Goal: Task Accomplishment & Management: Complete application form

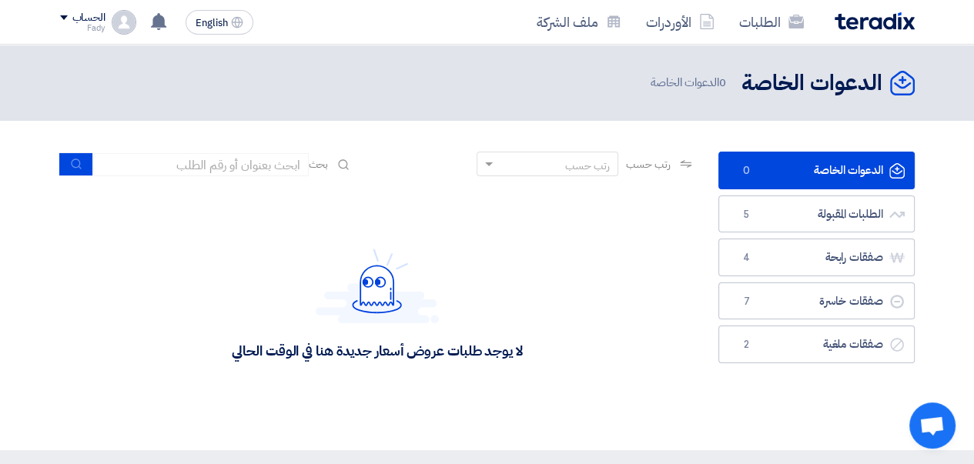
click at [869, 25] on img at bounding box center [875, 21] width 80 height 18
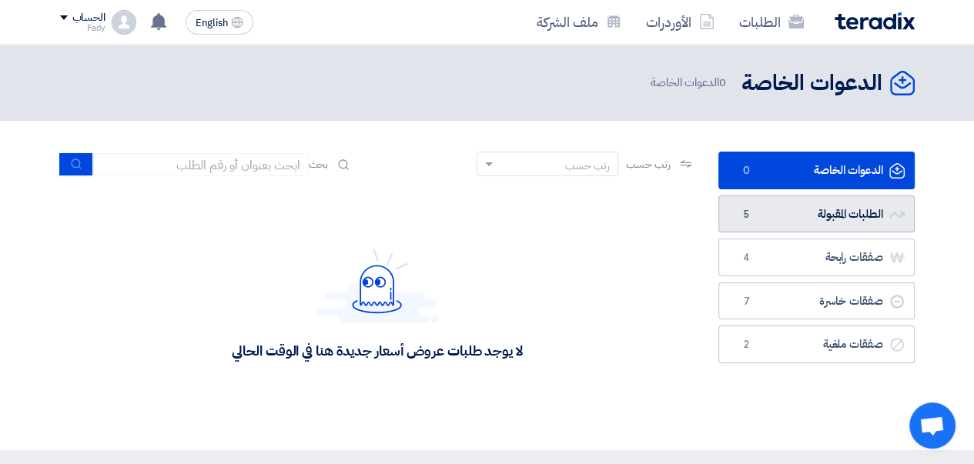
click at [791, 217] on link "الطلبات المقبولة الطلبات المقبولة 5" at bounding box center [816, 215] width 196 height 38
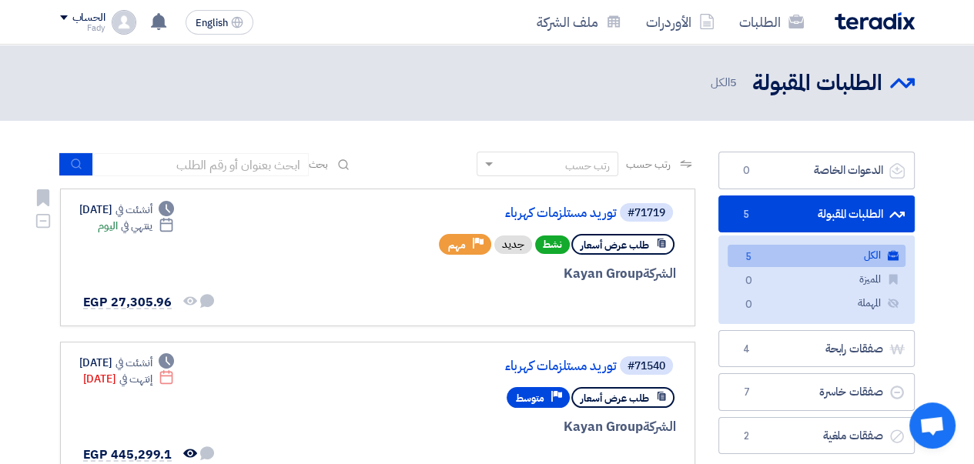
click at [564, 216] on link "توريد مستلزمات كهرباء" at bounding box center [463, 213] width 308 height 14
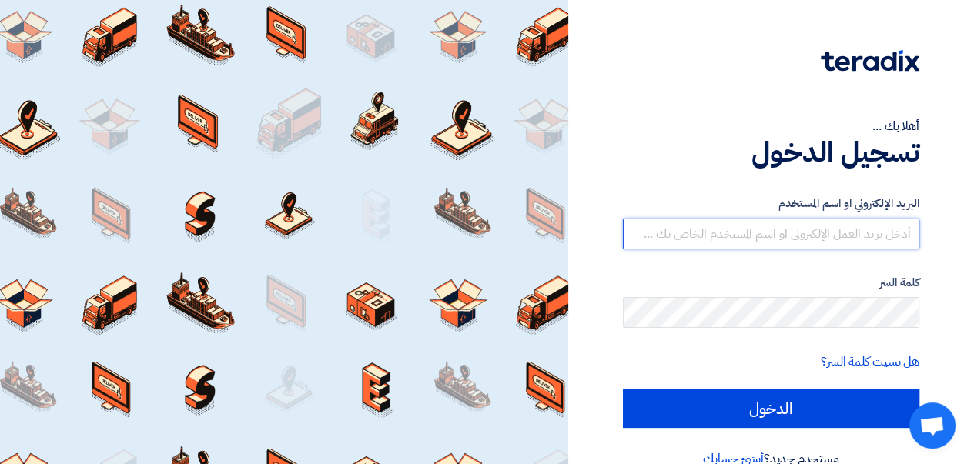
click at [689, 239] on input "text" at bounding box center [771, 234] width 296 height 31
type input "[EMAIL_ADDRESS][DOMAIN_NAME]"
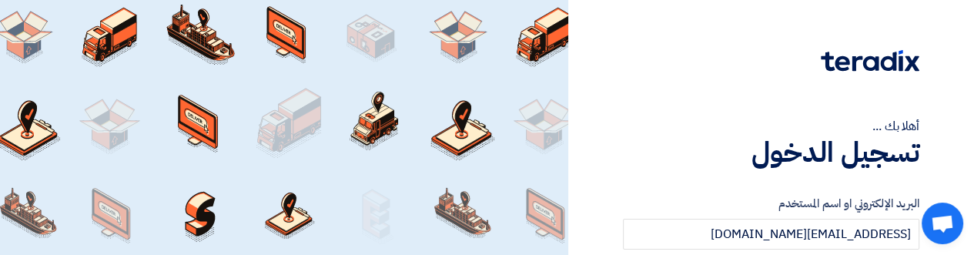
scroll to position [67, 0]
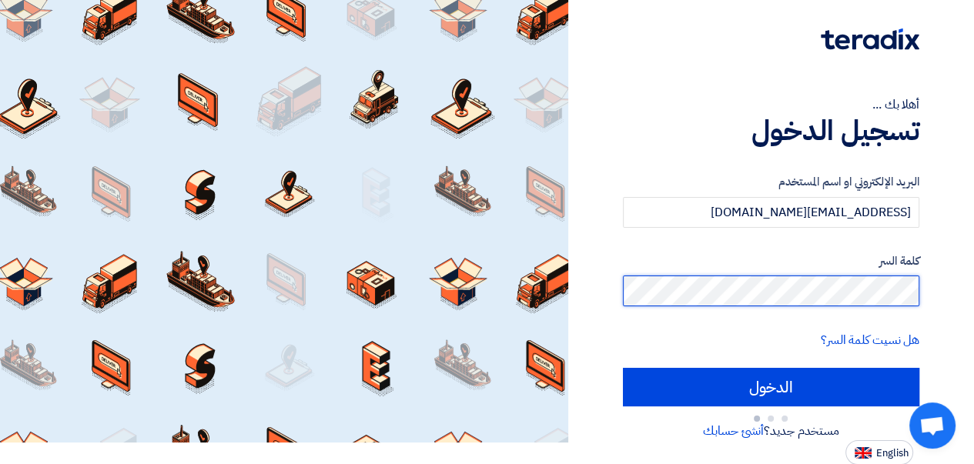
scroll to position [28, 0]
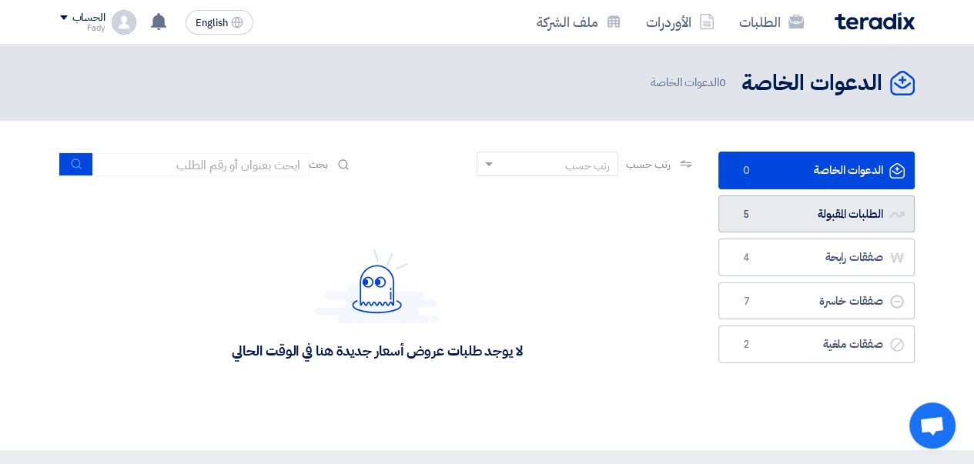
click at [806, 209] on link "الطلبات المقبولة الطلبات المقبولة 5" at bounding box center [816, 215] width 196 height 38
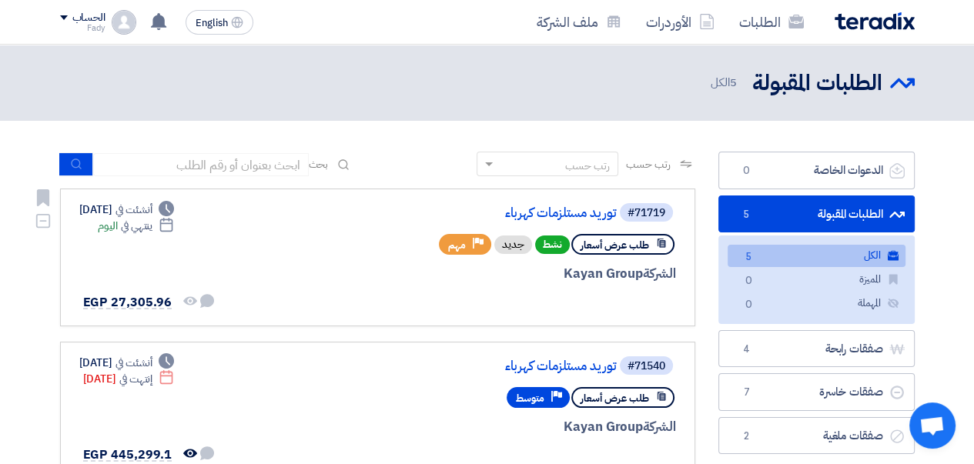
click at [555, 217] on link "توريد مستلزمات كهرباء" at bounding box center [463, 213] width 308 height 14
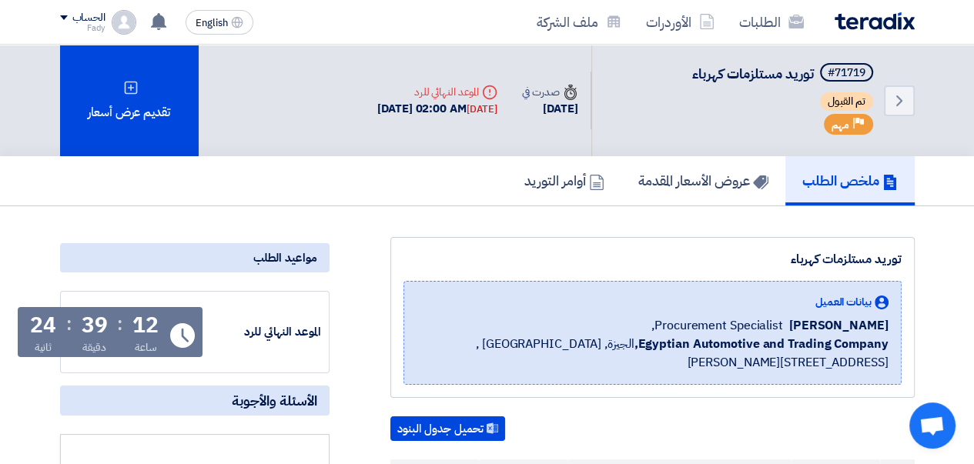
click at [136, 78] on div "تقديم عرض أسعار" at bounding box center [129, 101] width 139 height 112
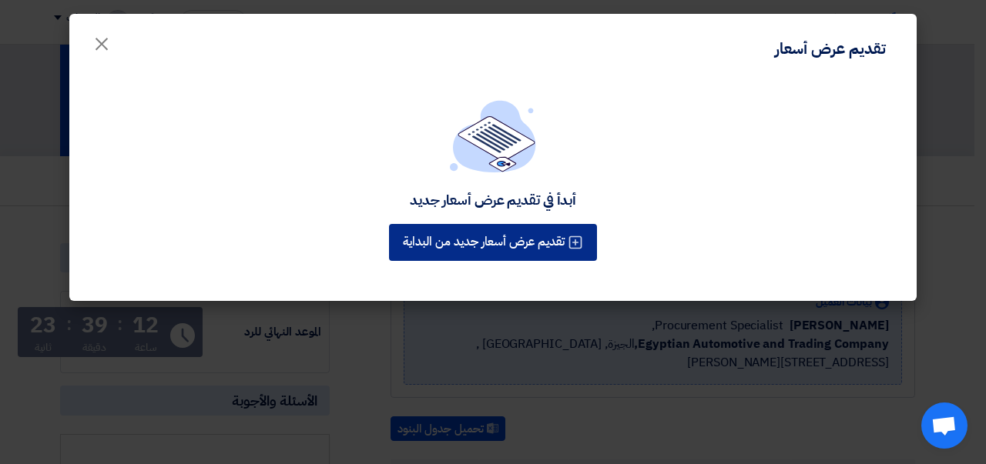
click at [462, 241] on button "تقديم عرض أسعار جديد من البداية" at bounding box center [493, 242] width 208 height 37
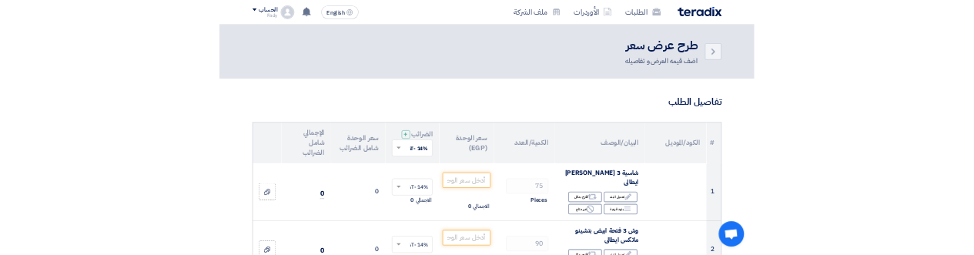
scroll to position [77, 0]
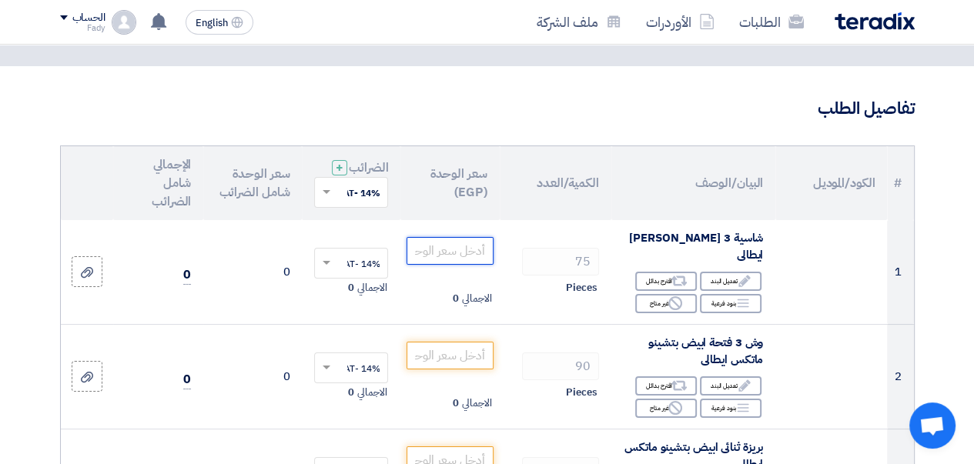
click at [453, 265] on input "number" at bounding box center [450, 251] width 86 height 28
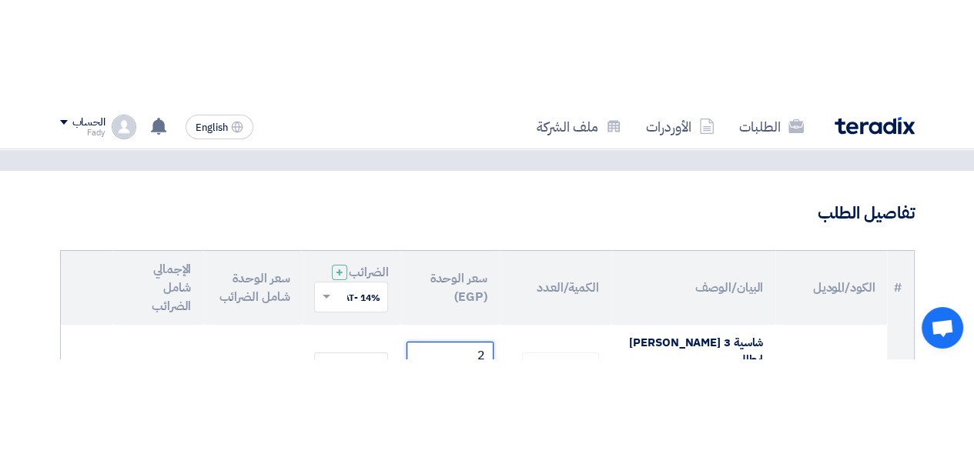
scroll to position [94, 0]
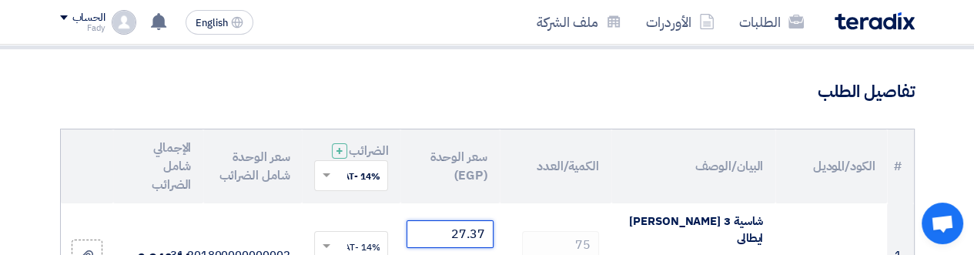
type input "27.37"
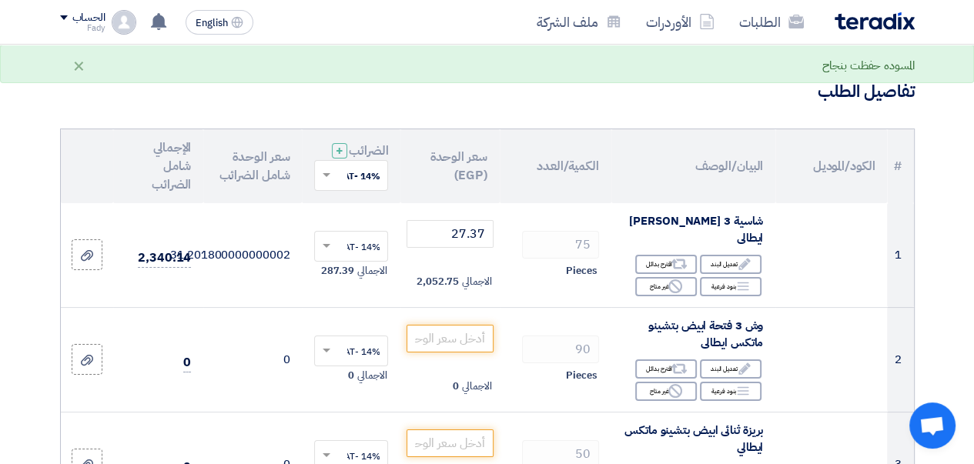
click at [514, 308] on td "75 Pieces" at bounding box center [556, 255] width 112 height 105
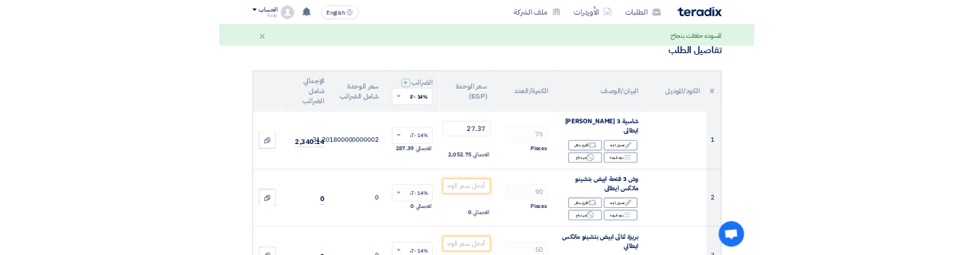
scroll to position [171, 0]
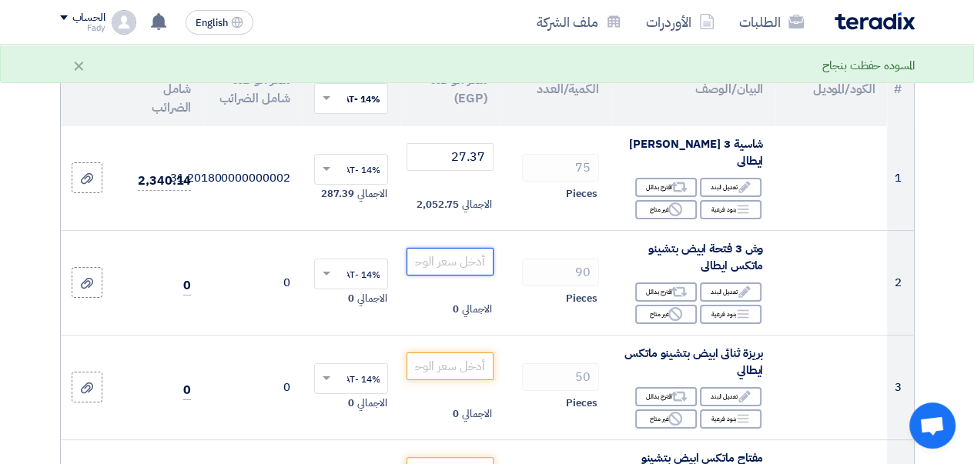
click at [446, 275] on input "number" at bounding box center [450, 262] width 86 height 28
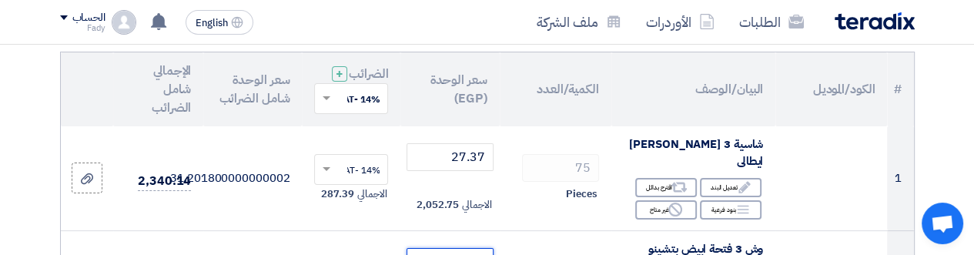
scroll to position [199, 0]
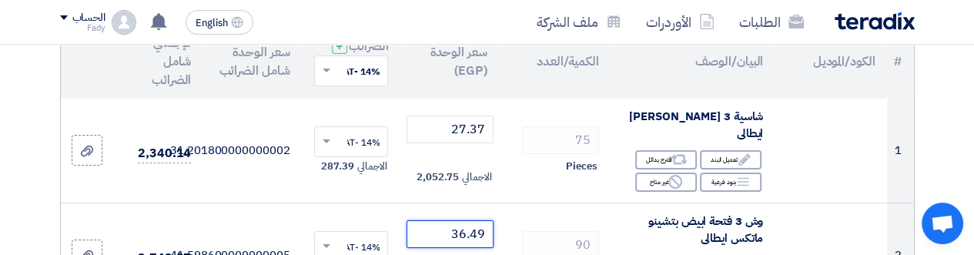
type input "36.49"
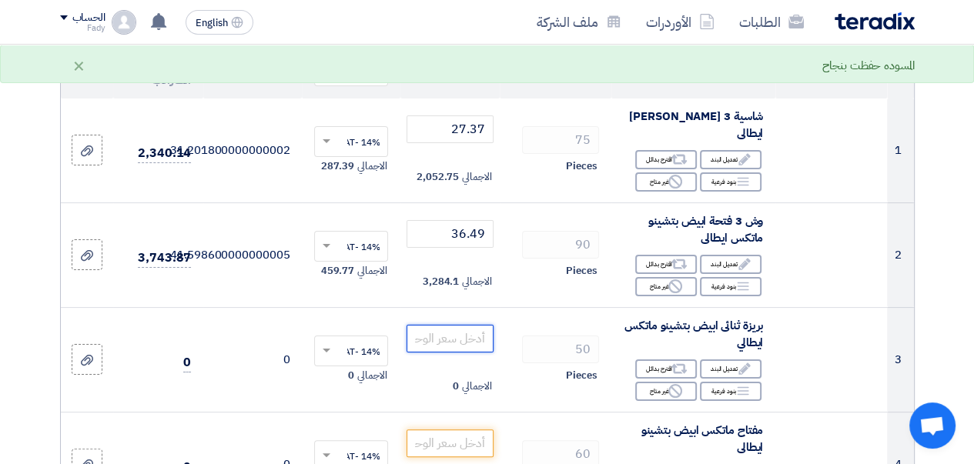
click at [474, 353] on input "number" at bounding box center [450, 339] width 86 height 28
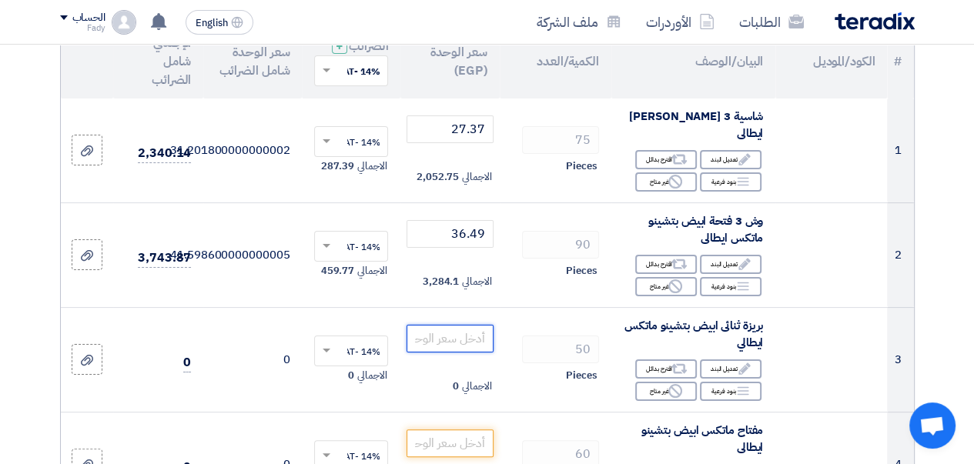
click at [450, 342] on input "number" at bounding box center [450, 339] width 86 height 28
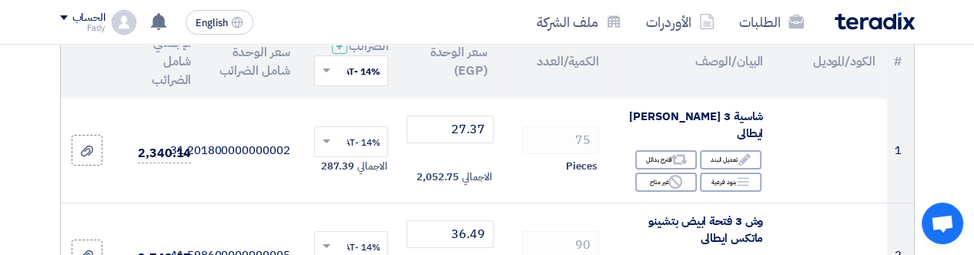
scroll to position [303, 0]
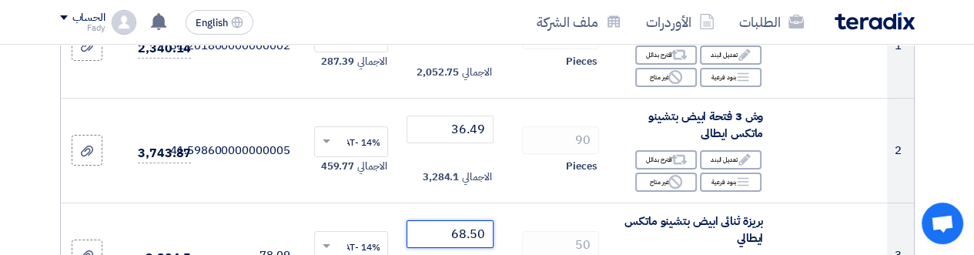
type input "68.50"
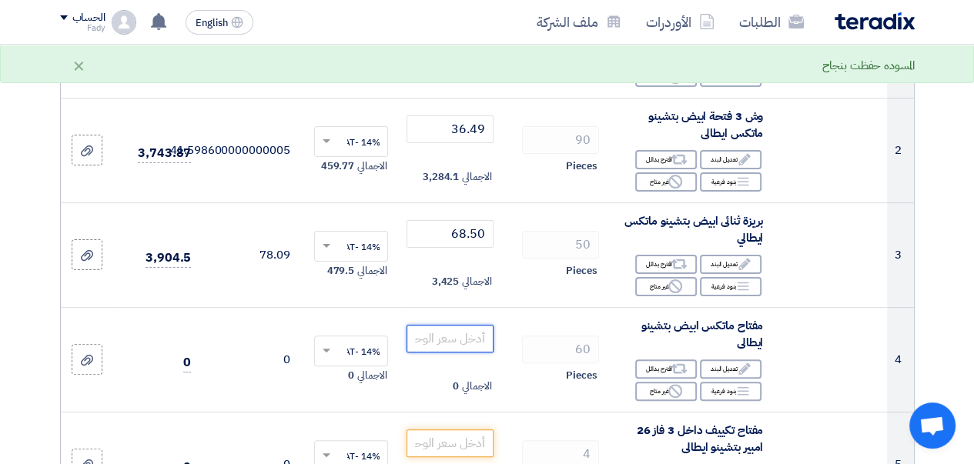
click at [430, 347] on input "number" at bounding box center [450, 339] width 86 height 28
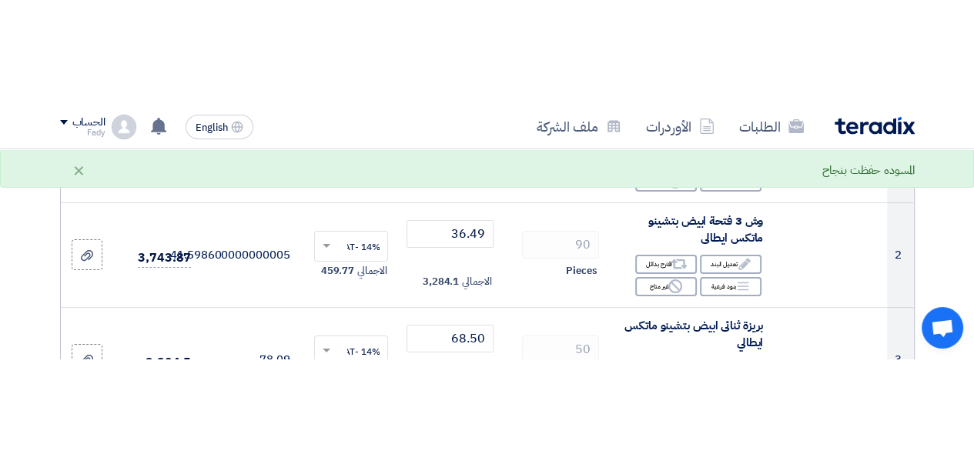
scroll to position [408, 0]
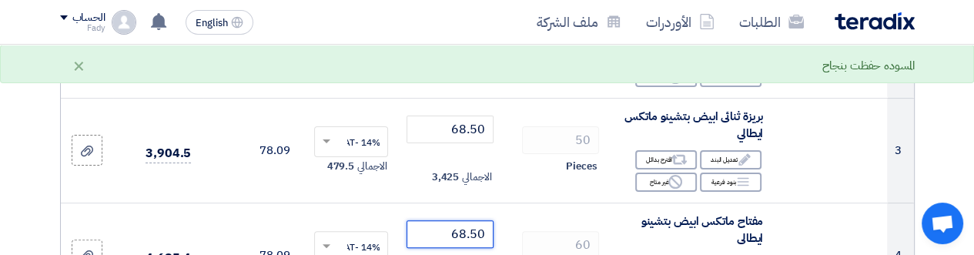
type input "68.50"
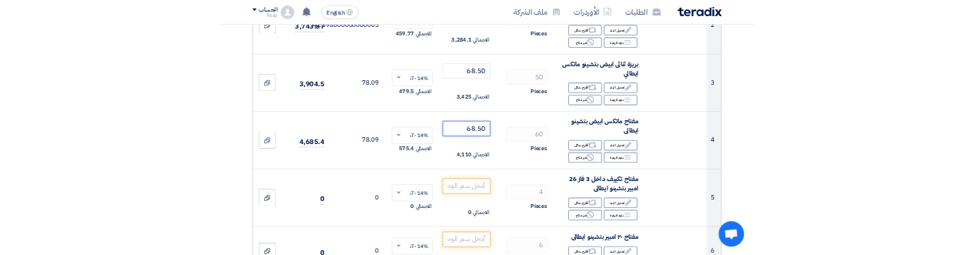
scroll to position [485, 0]
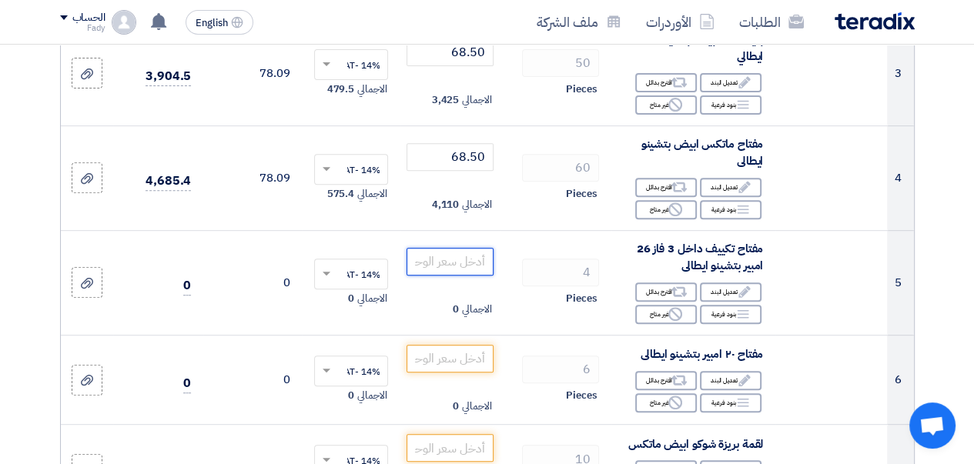
click at [455, 274] on input "number" at bounding box center [450, 262] width 86 height 28
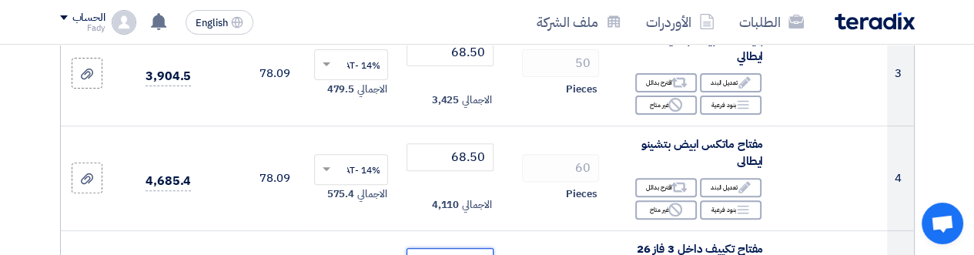
scroll to position [513, 0]
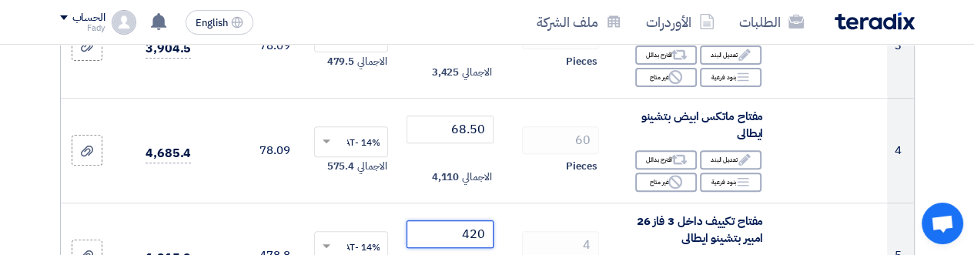
type input "420"
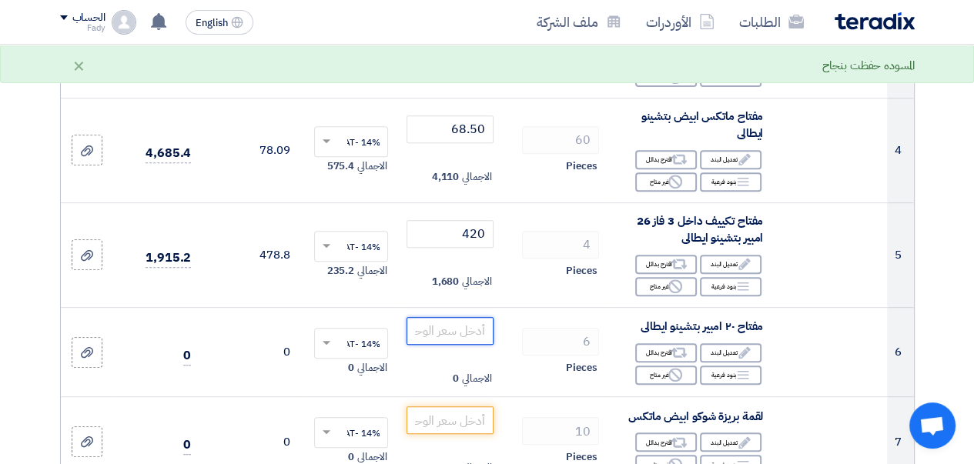
click at [444, 345] on input "number" at bounding box center [450, 331] width 86 height 28
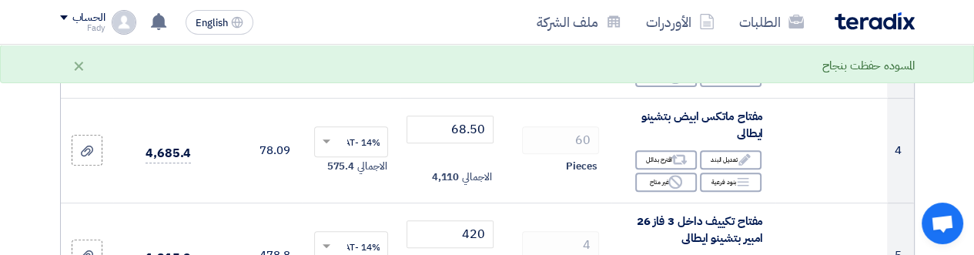
scroll to position [610, 0]
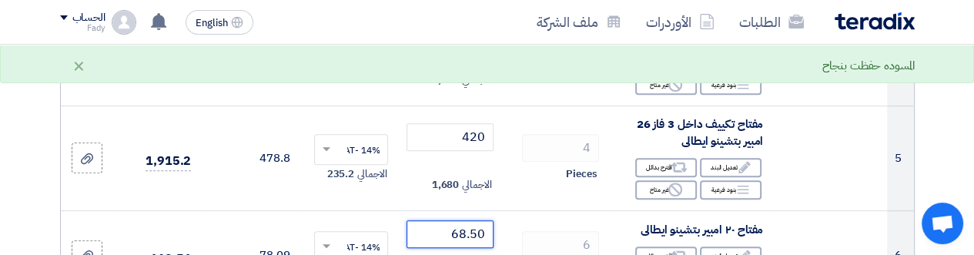
type input "68.50"
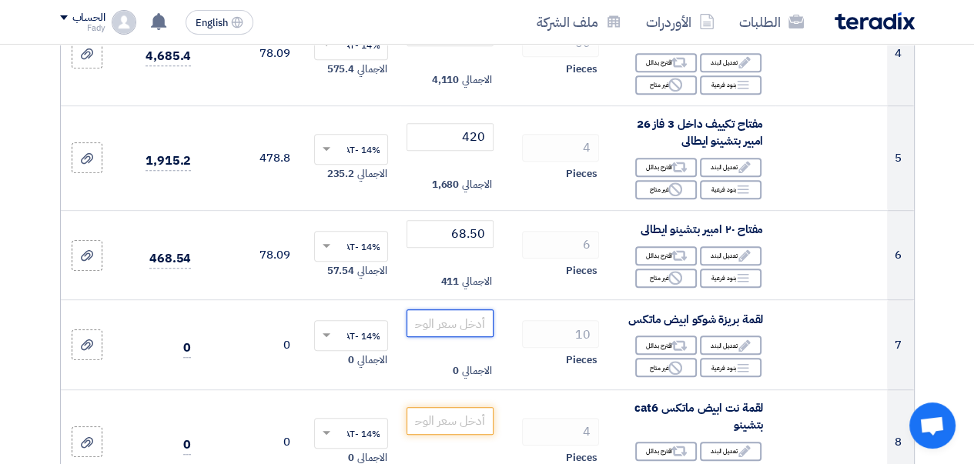
click at [441, 337] on input "number" at bounding box center [450, 324] width 86 height 28
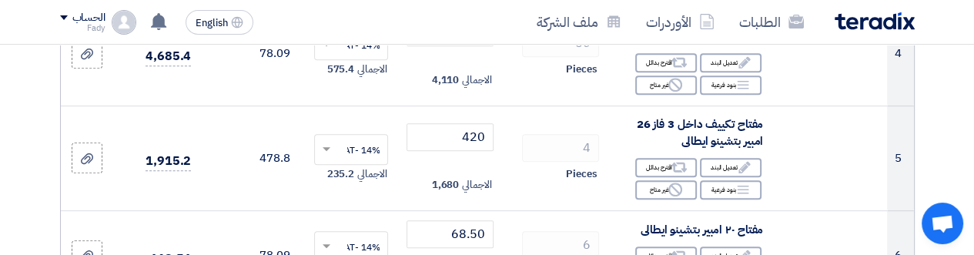
scroll to position [699, 0]
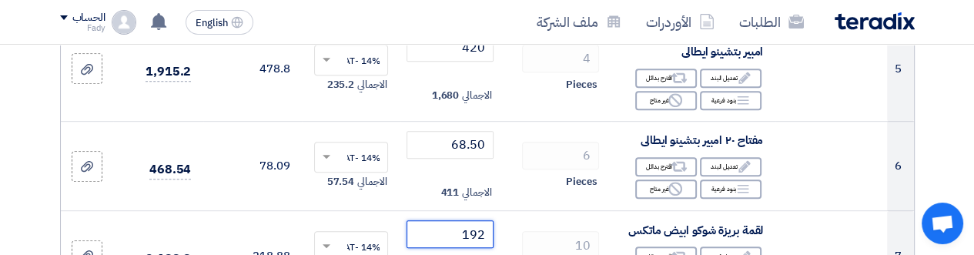
type input "192"
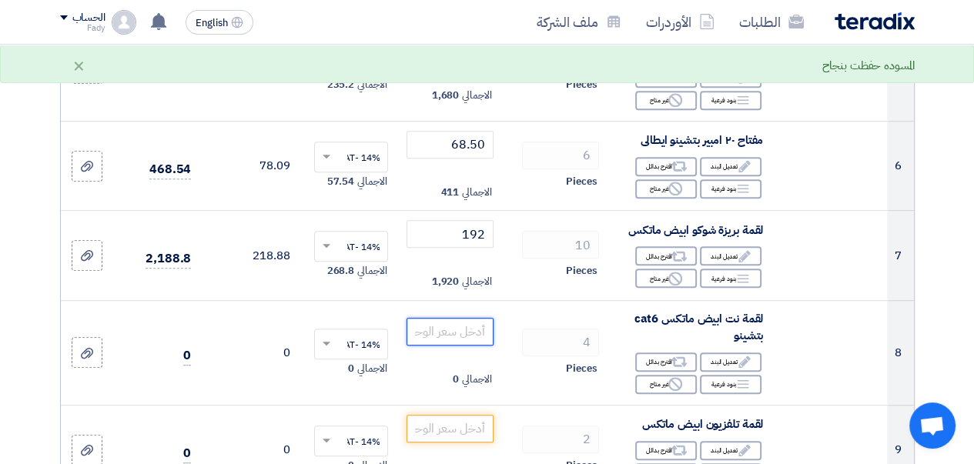
click at [453, 336] on input "number" at bounding box center [450, 332] width 86 height 28
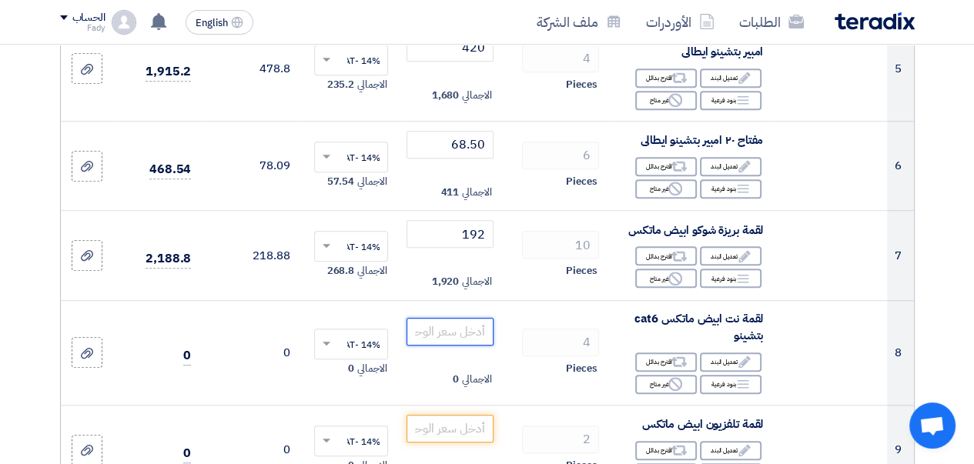
click at [457, 346] on input "number" at bounding box center [450, 332] width 86 height 28
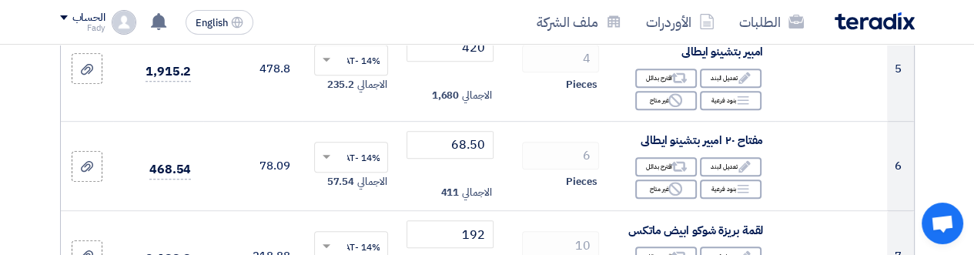
scroll to position [796, 0]
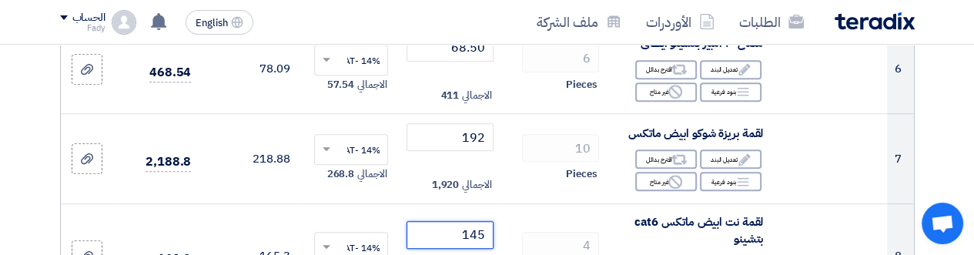
type input "145"
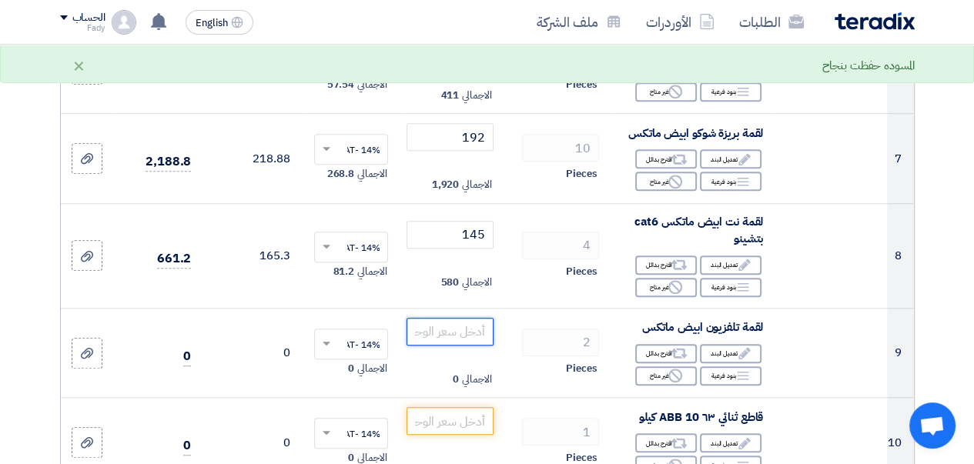
click at [435, 333] on input "number" at bounding box center [450, 332] width 86 height 28
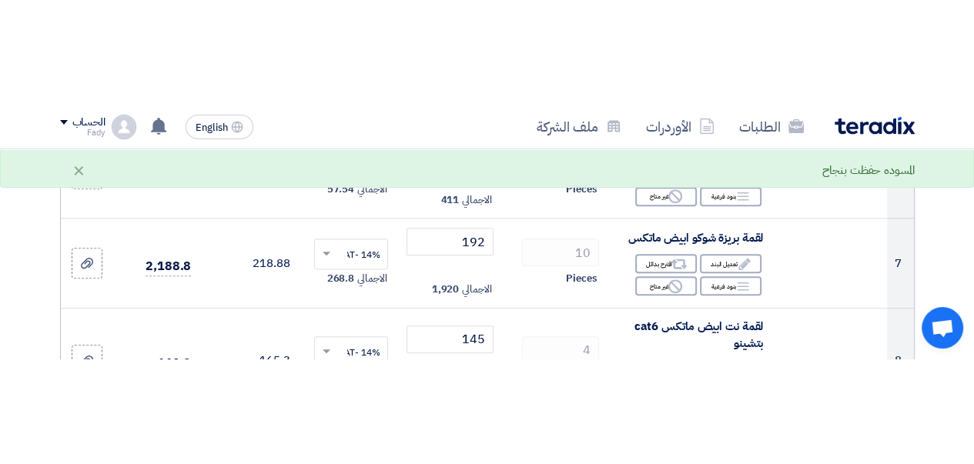
scroll to position [893, 0]
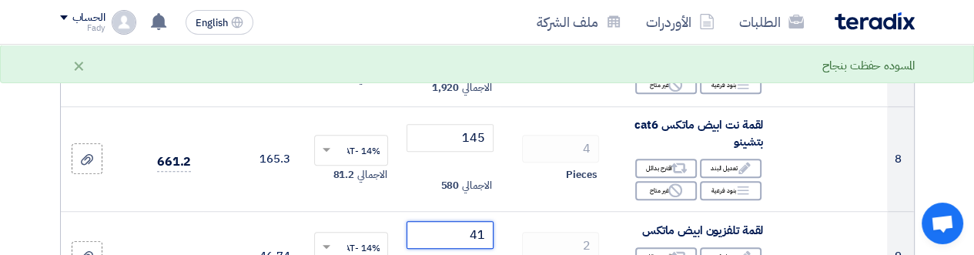
type input "41"
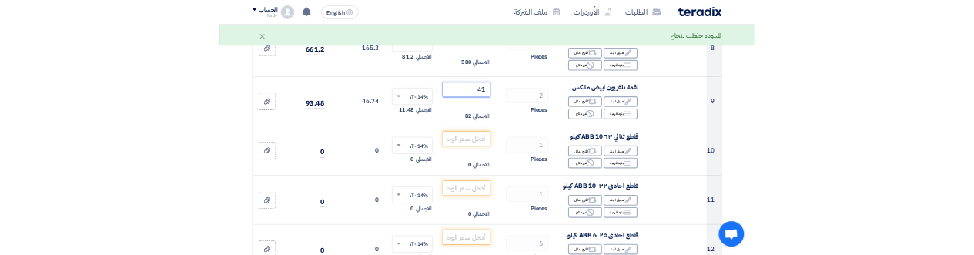
scroll to position [970, 0]
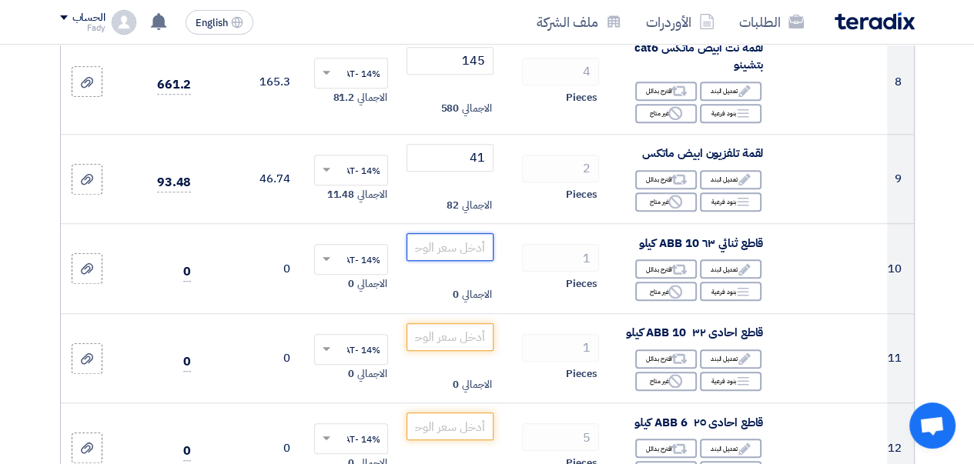
click at [462, 260] on input "number" at bounding box center [450, 247] width 86 height 28
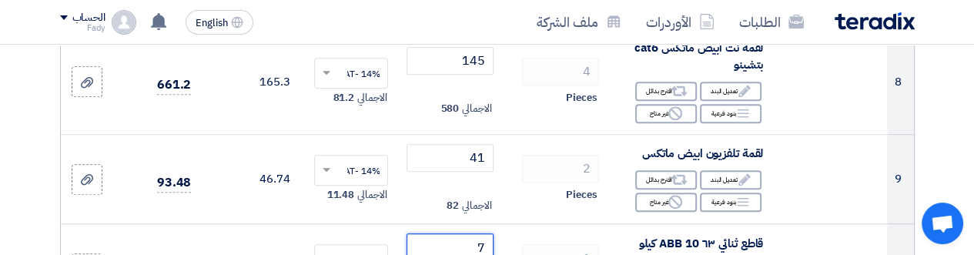
scroll to position [983, 0]
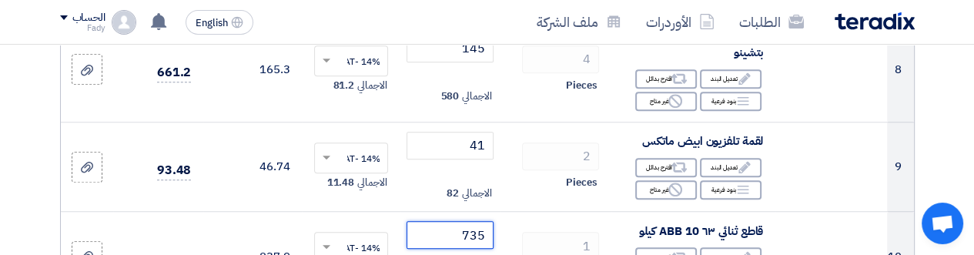
type input "735"
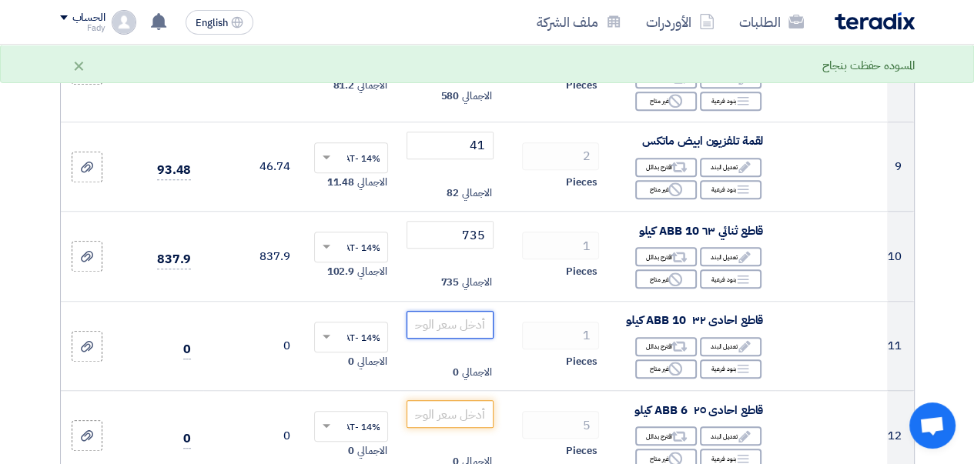
click at [442, 336] on input "number" at bounding box center [450, 325] width 86 height 28
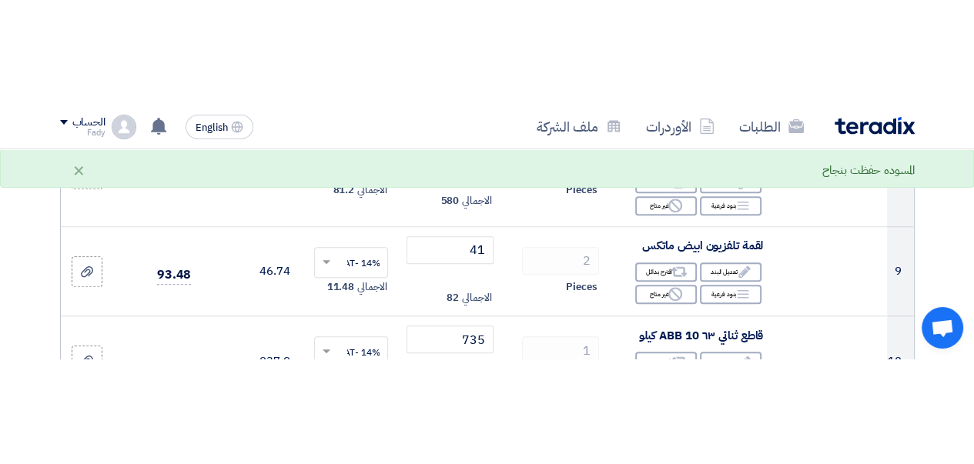
scroll to position [1073, 0]
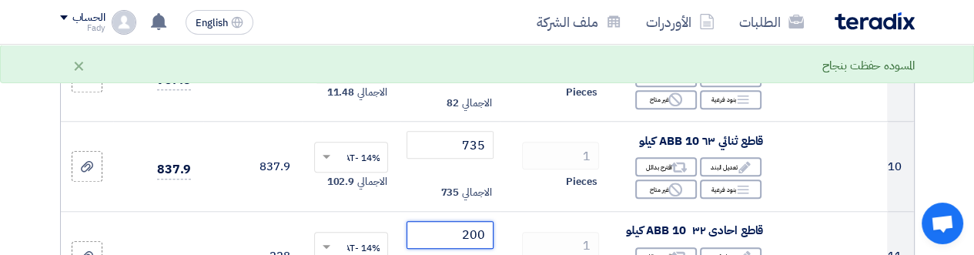
type input "200"
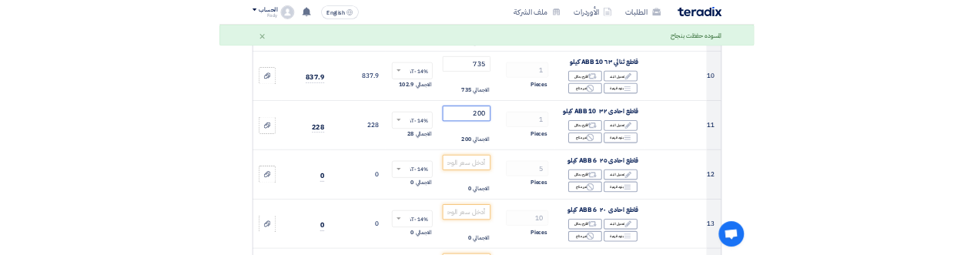
scroll to position [1150, 0]
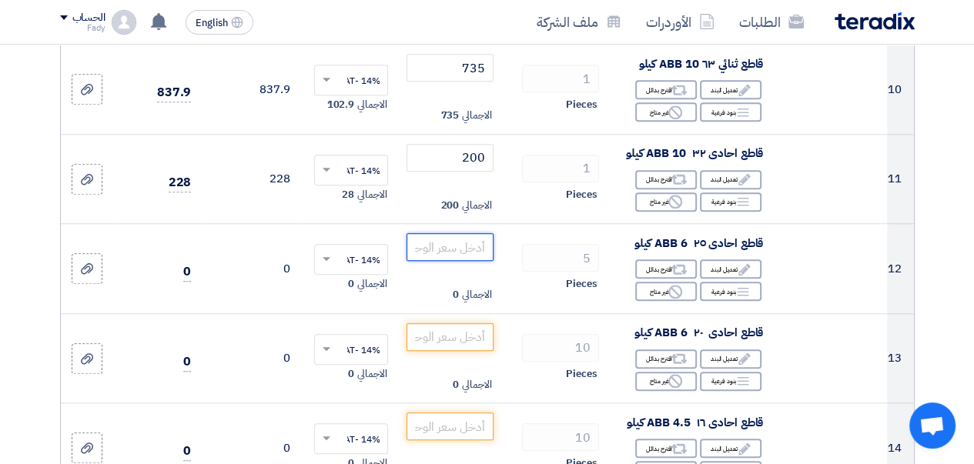
click at [450, 261] on input "number" at bounding box center [450, 247] width 86 height 28
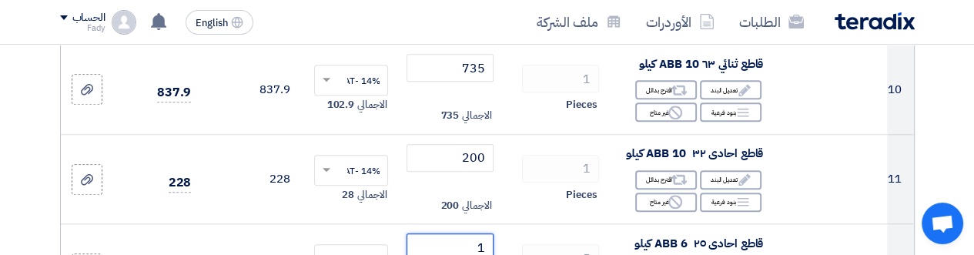
scroll to position [1162, 0]
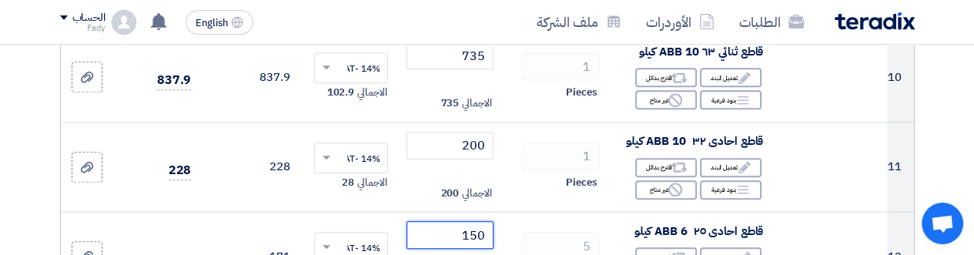
type input "150"
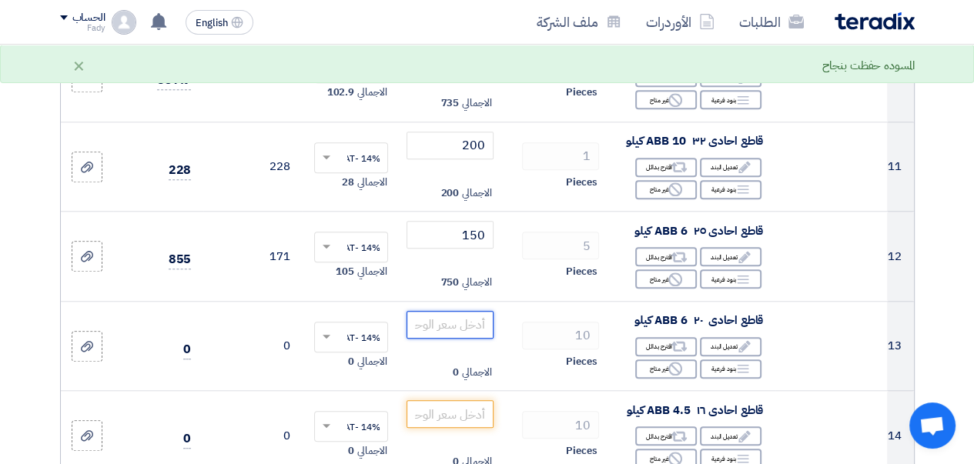
click at [439, 338] on input "number" at bounding box center [450, 325] width 86 height 28
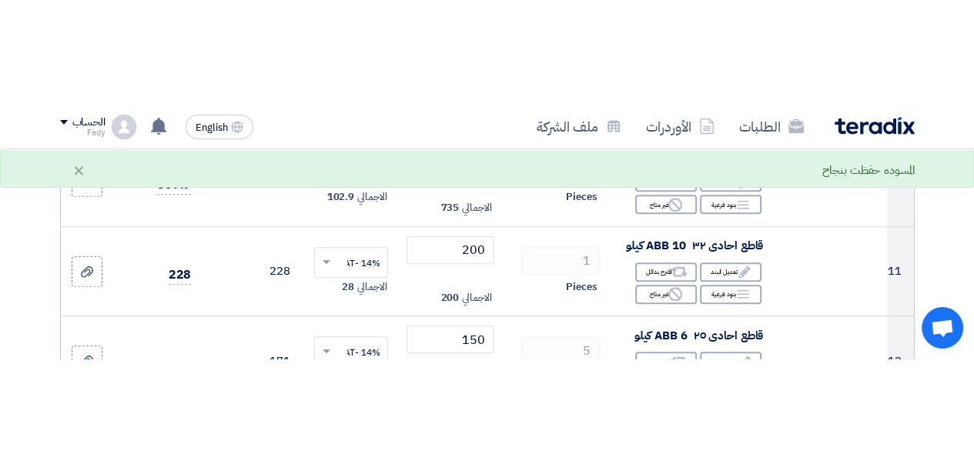
scroll to position [1251, 0]
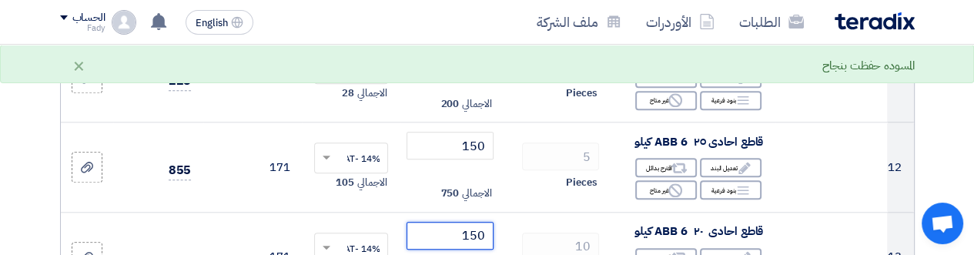
type input "150"
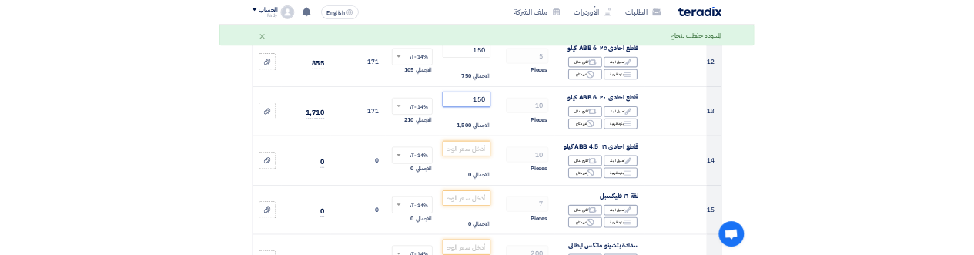
scroll to position [1328, 0]
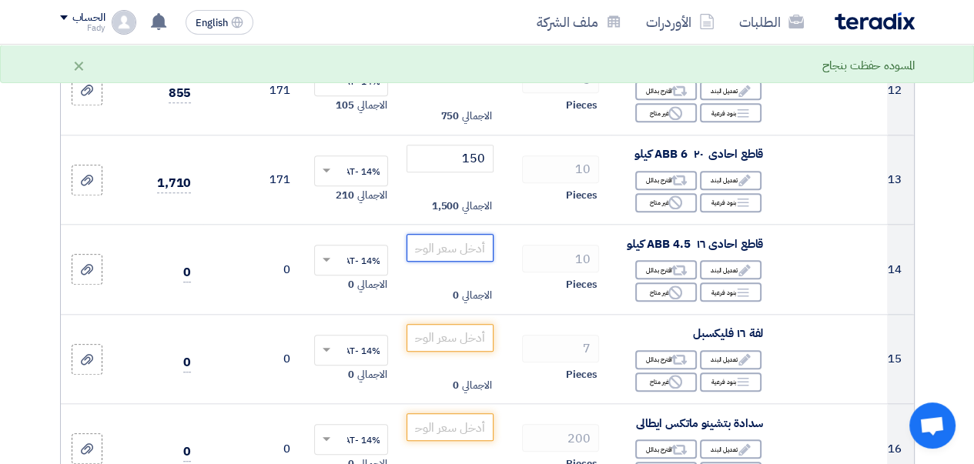
click at [449, 259] on input "number" at bounding box center [450, 248] width 86 height 28
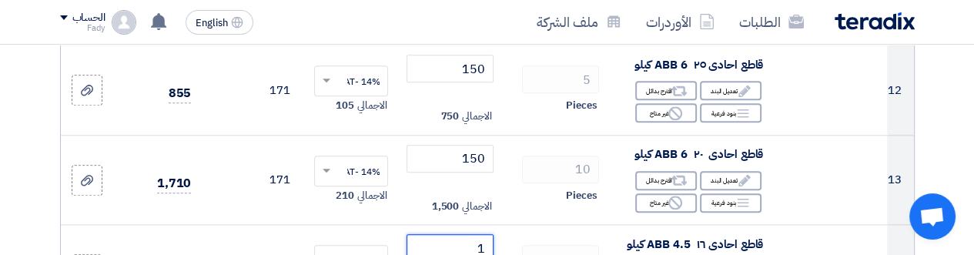
scroll to position [1341, 0]
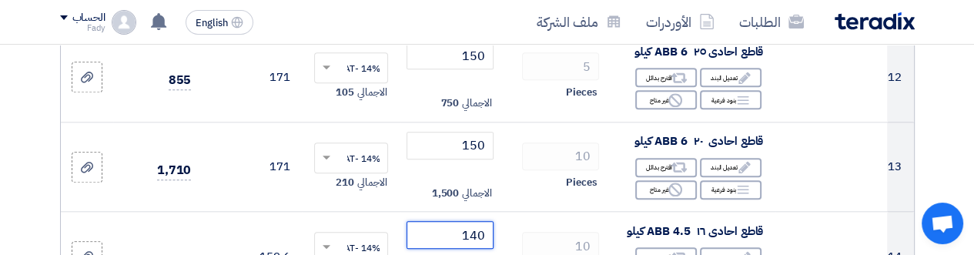
type input "140"
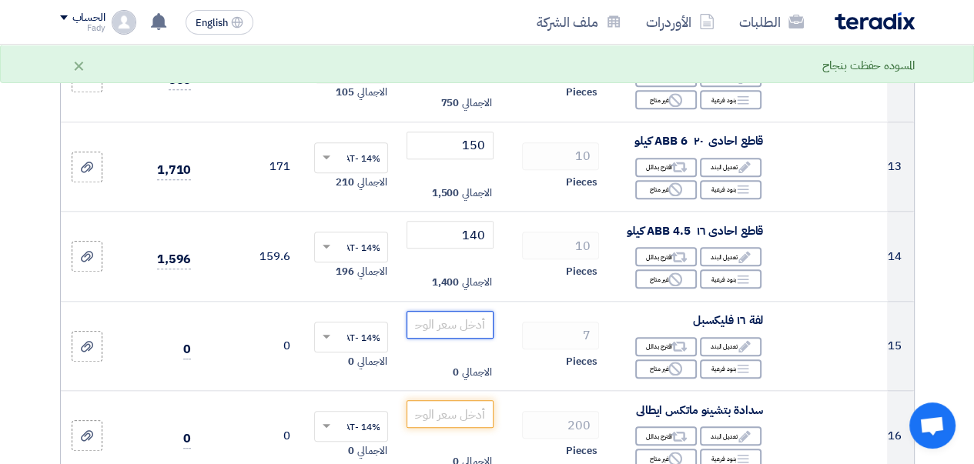
click at [434, 337] on input "number" at bounding box center [450, 325] width 86 height 28
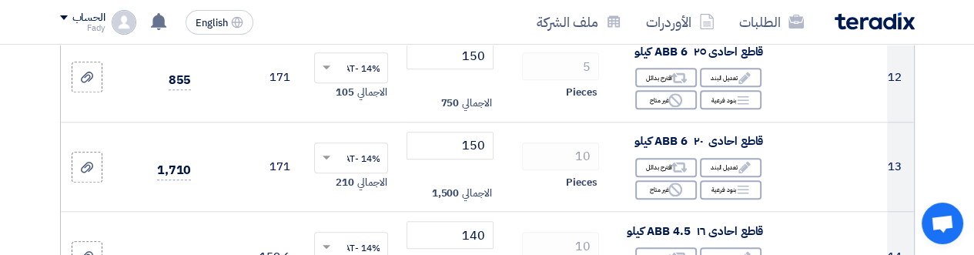
scroll to position [1431, 0]
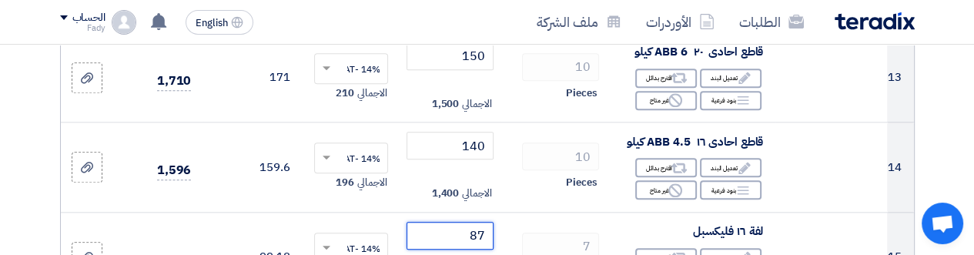
type input "87"
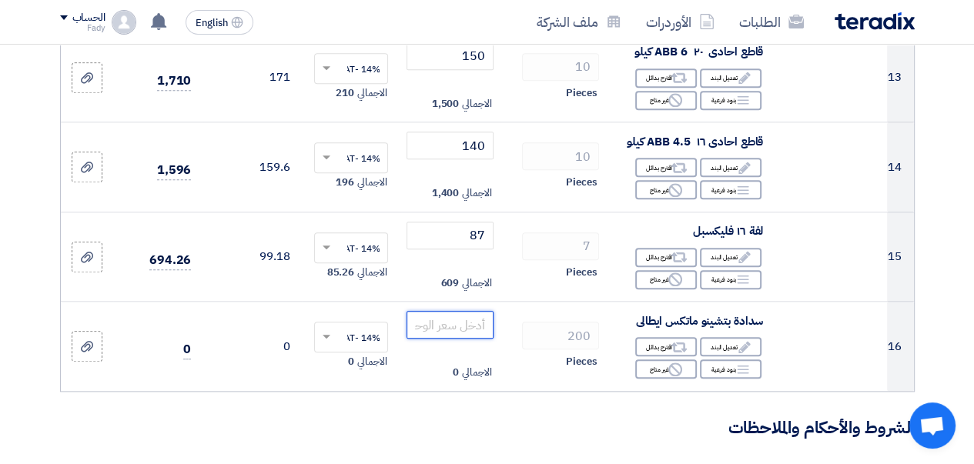
click at [461, 339] on input "number" at bounding box center [450, 325] width 86 height 28
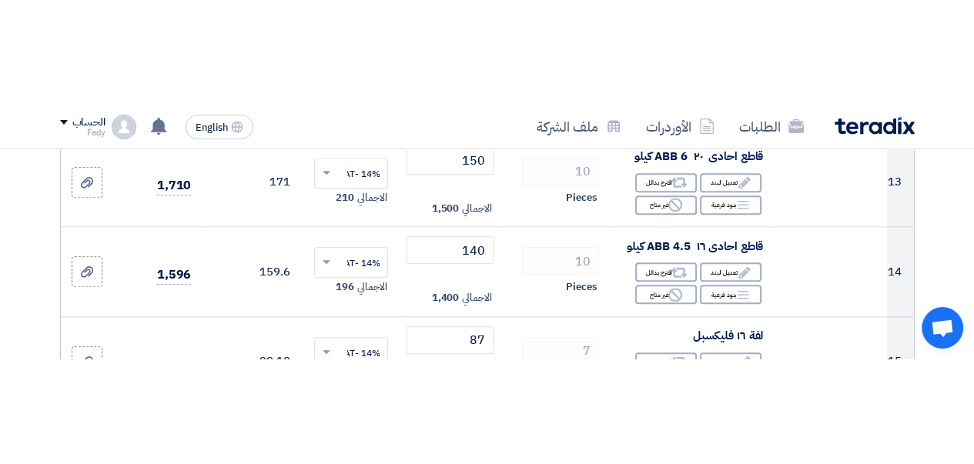
scroll to position [1520, 0]
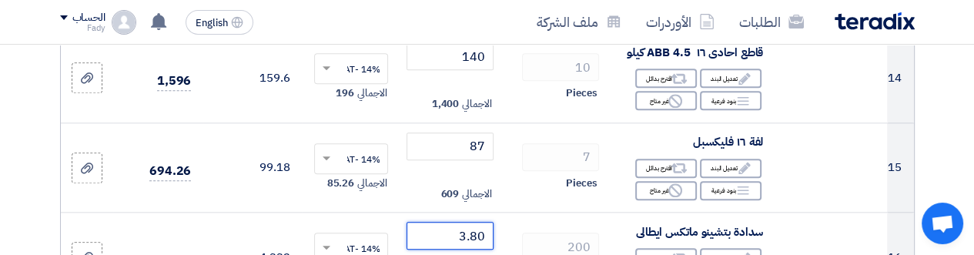
type input "3.80"
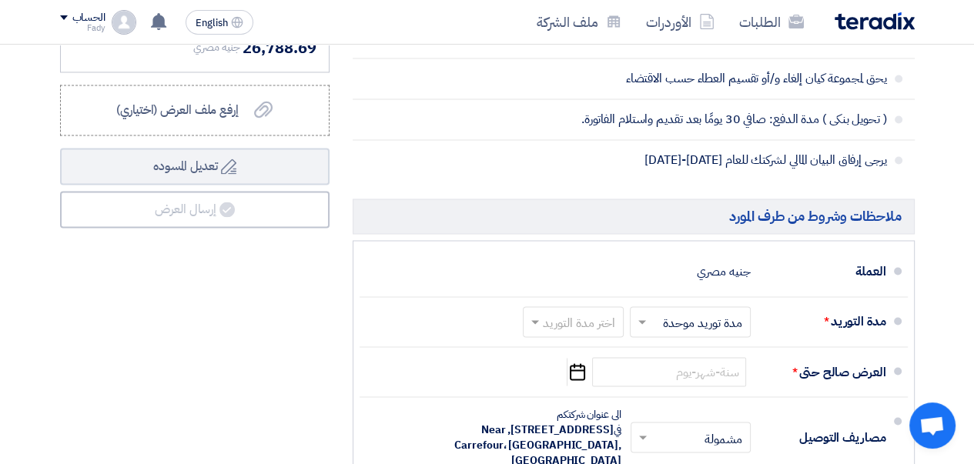
scroll to position [2136, 0]
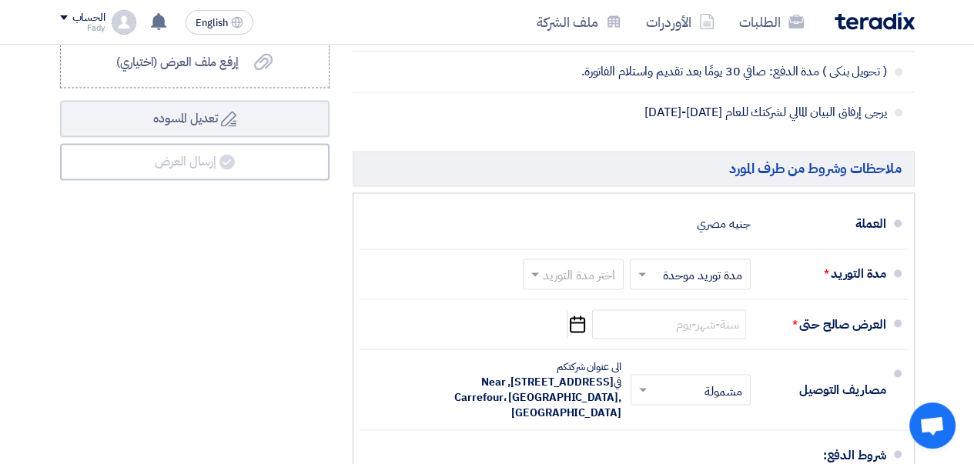
click at [644, 282] on span at bounding box center [640, 273] width 19 height 15
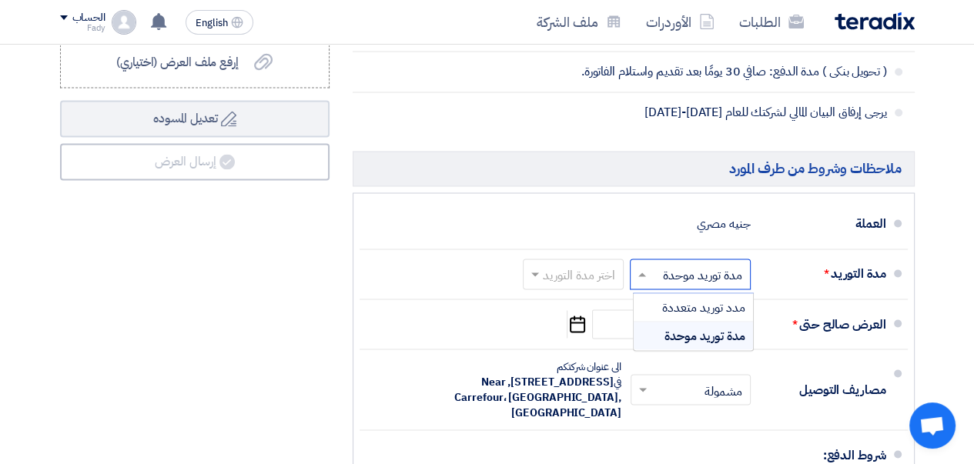
click at [676, 337] on span "مدة توريد موحدة" at bounding box center [705, 336] width 81 height 18
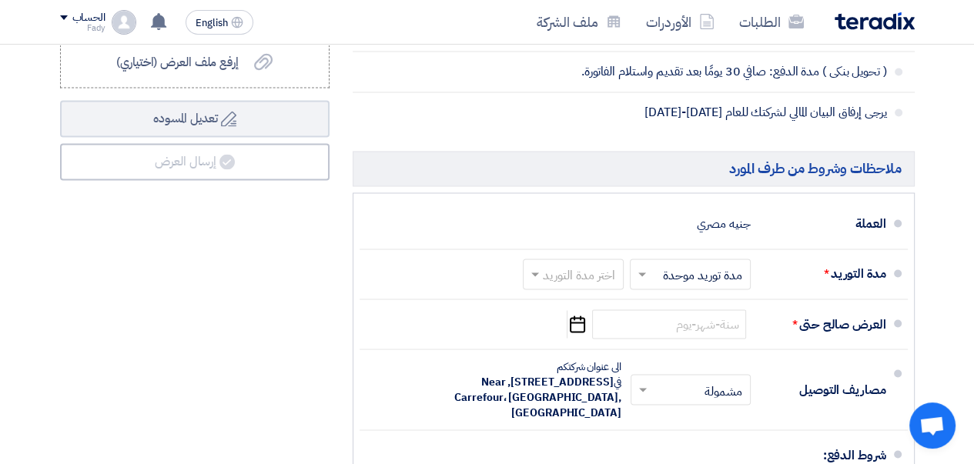
click at [531, 276] on span at bounding box center [533, 273] width 19 height 15
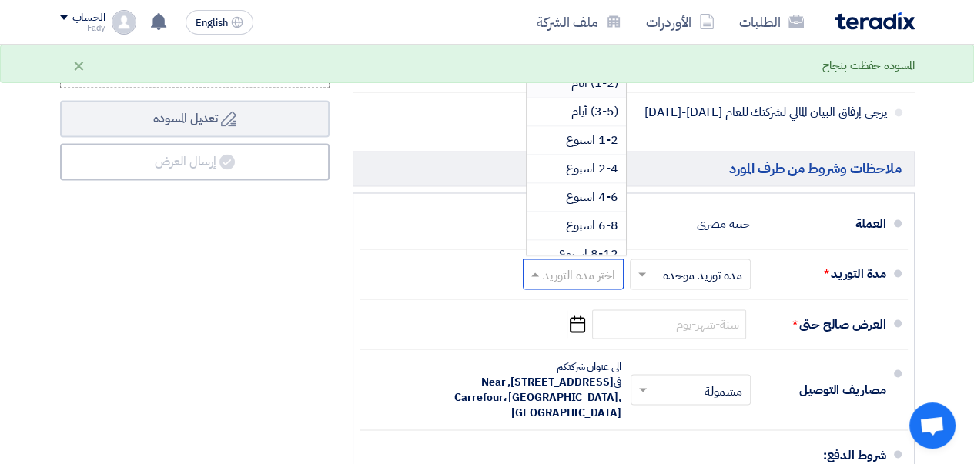
click at [581, 89] on span "(1-2) أيام" at bounding box center [594, 83] width 47 height 18
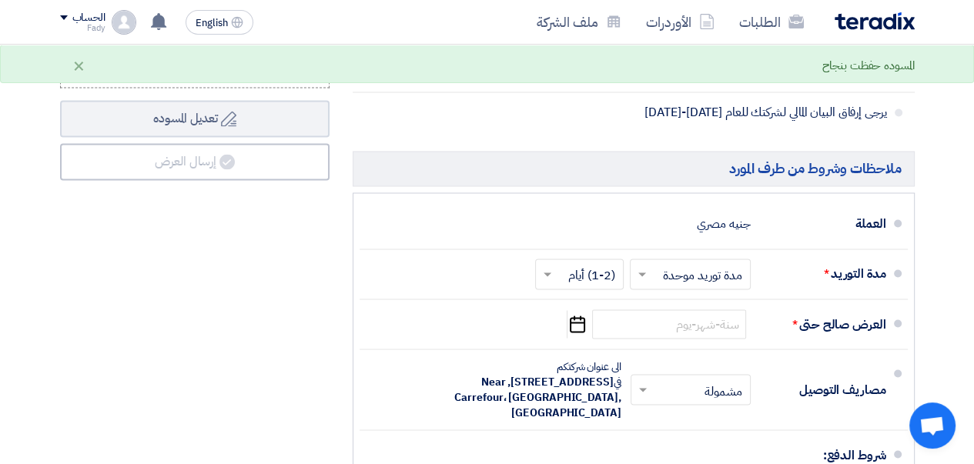
click at [581, 333] on icon "Pick a date" at bounding box center [577, 324] width 21 height 28
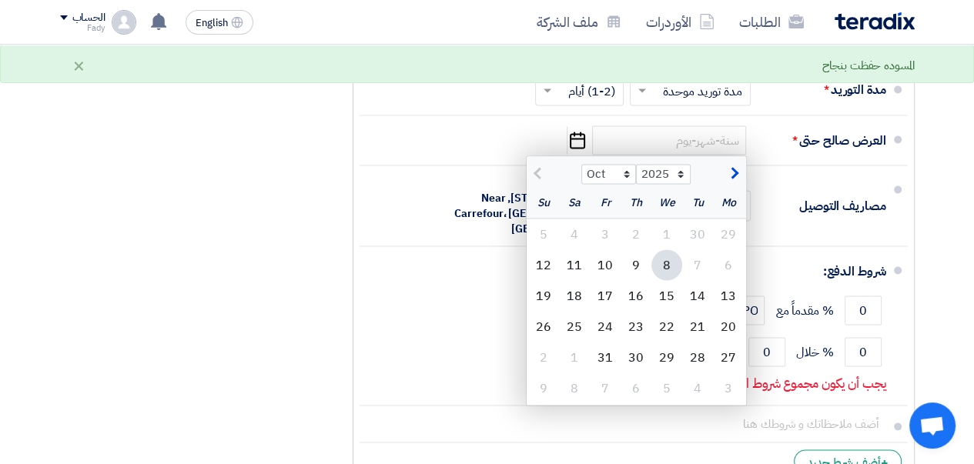
scroll to position [2367, 0]
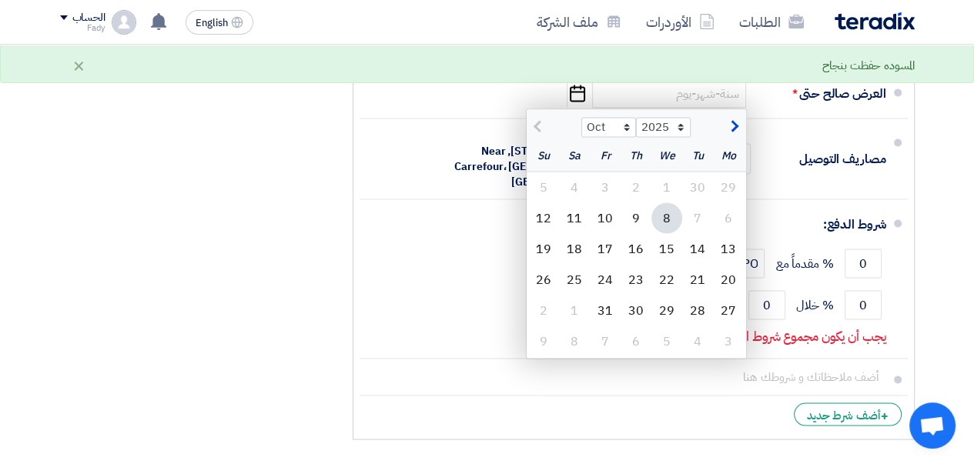
click at [578, 346] on div "8" at bounding box center [574, 341] width 31 height 31
type input "[DATE]"
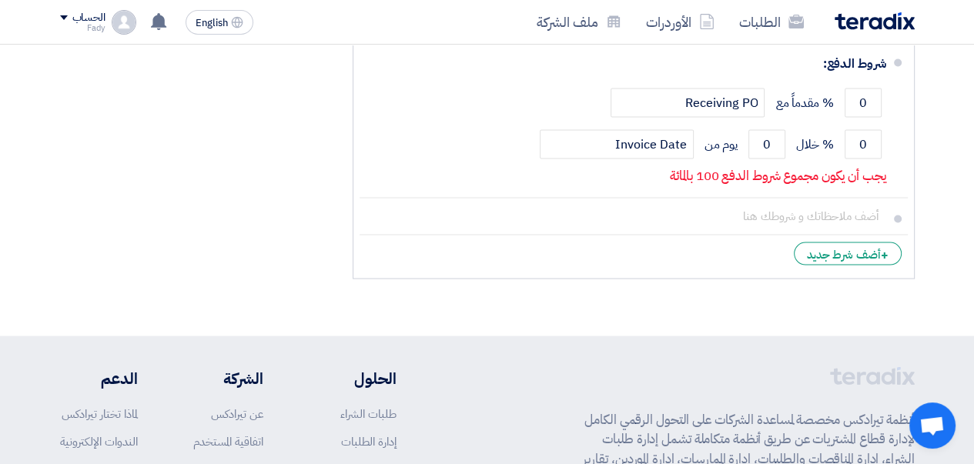
scroll to position [2450, 0]
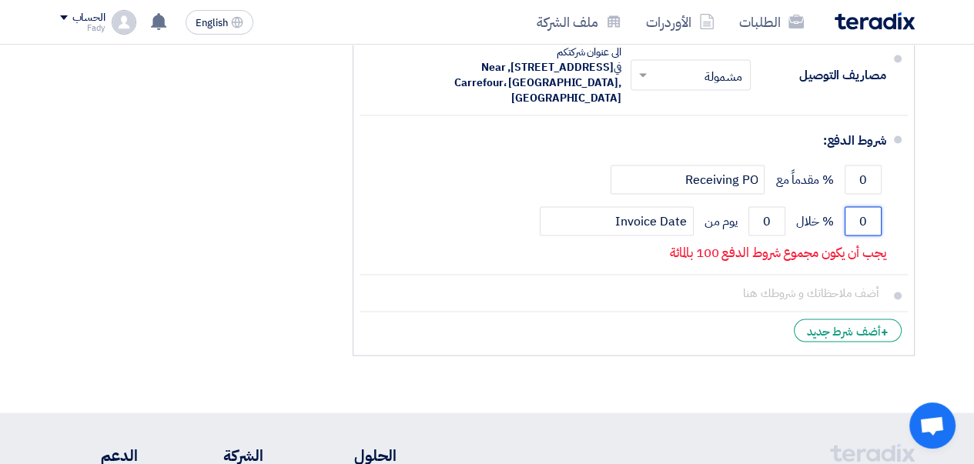
drag, startPoint x: 876, startPoint y: 230, endPoint x: 835, endPoint y: 244, distance: 43.8
click at [845, 233] on input "0" at bounding box center [863, 221] width 37 height 29
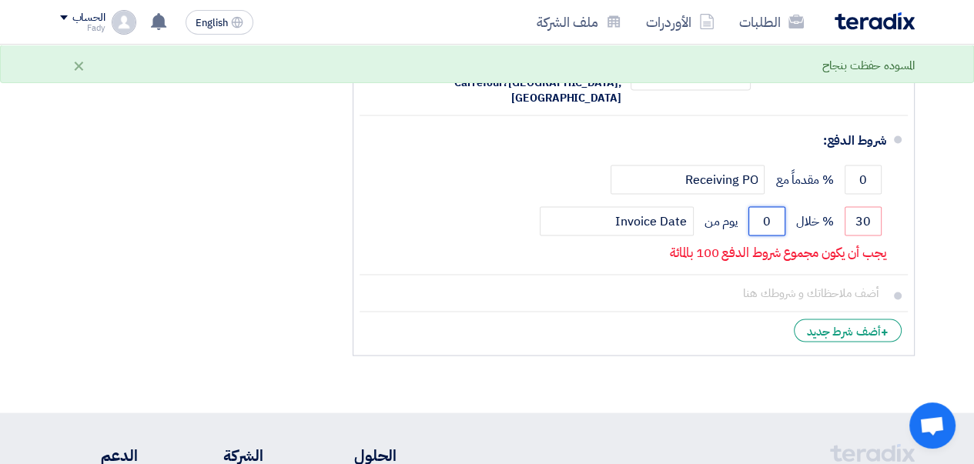
drag, startPoint x: 775, startPoint y: 226, endPoint x: 754, endPoint y: 224, distance: 21.6
click at [755, 225] on input "0" at bounding box center [767, 221] width 37 height 29
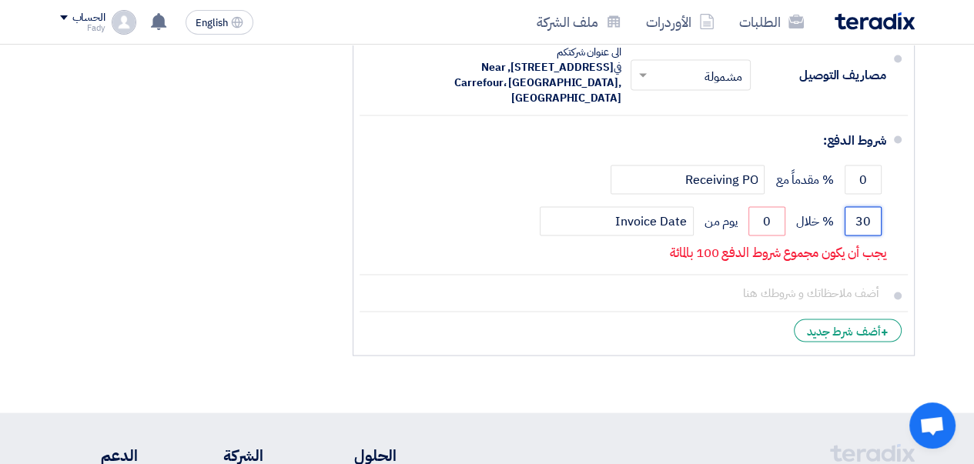
drag, startPoint x: 872, startPoint y: 229, endPoint x: 832, endPoint y: 244, distance: 42.2
click at [836, 229] on div "30 % خلال 0 يوم من Invoice Date" at bounding box center [629, 222] width 514 height 42
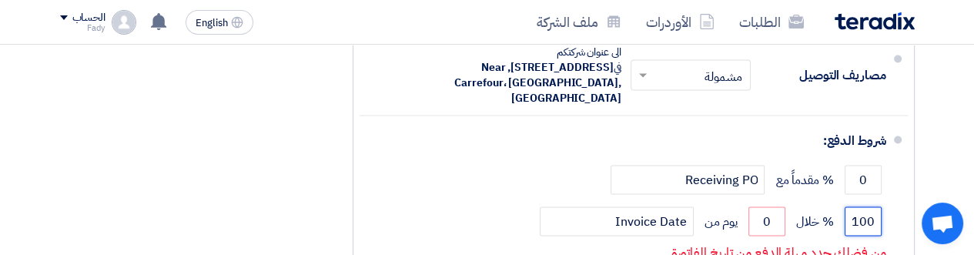
type input "100"
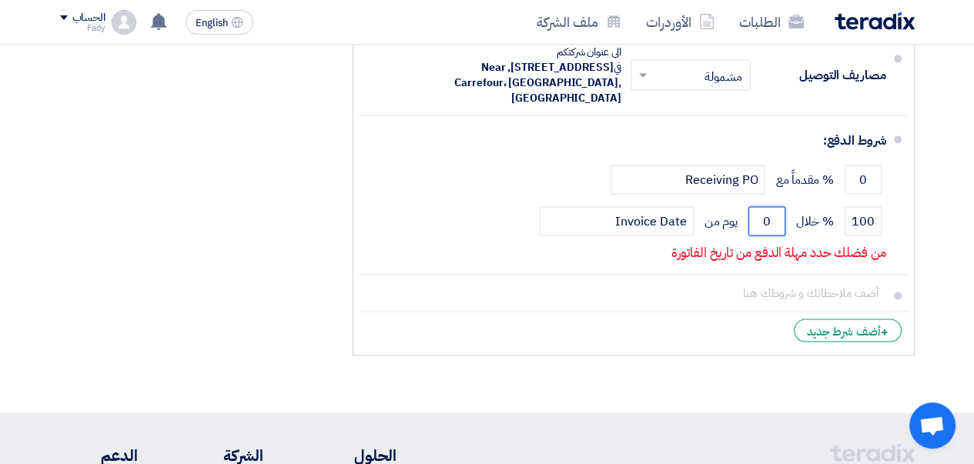
drag, startPoint x: 772, startPoint y: 228, endPoint x: 749, endPoint y: 228, distance: 22.3
click at [750, 229] on input "0" at bounding box center [767, 221] width 37 height 29
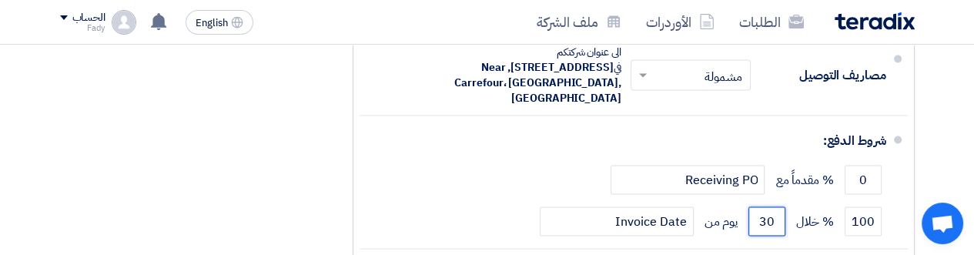
type input "30"
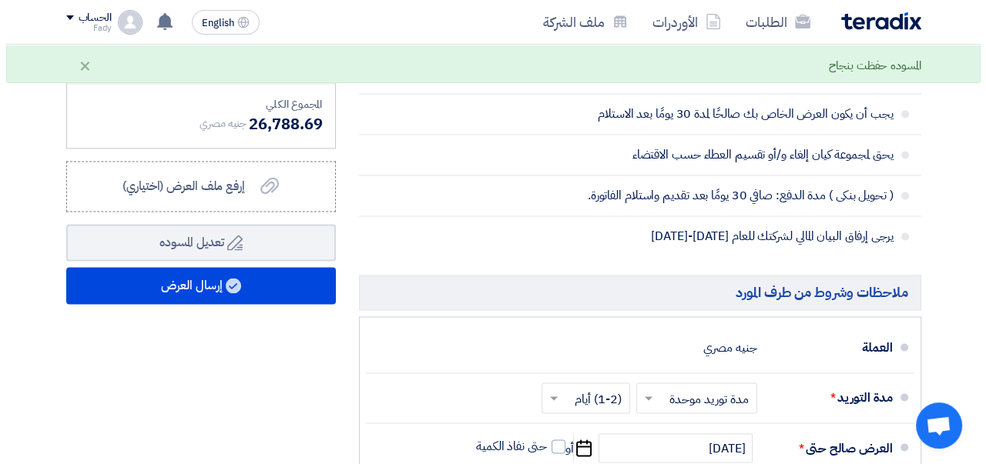
scroll to position [1911, 0]
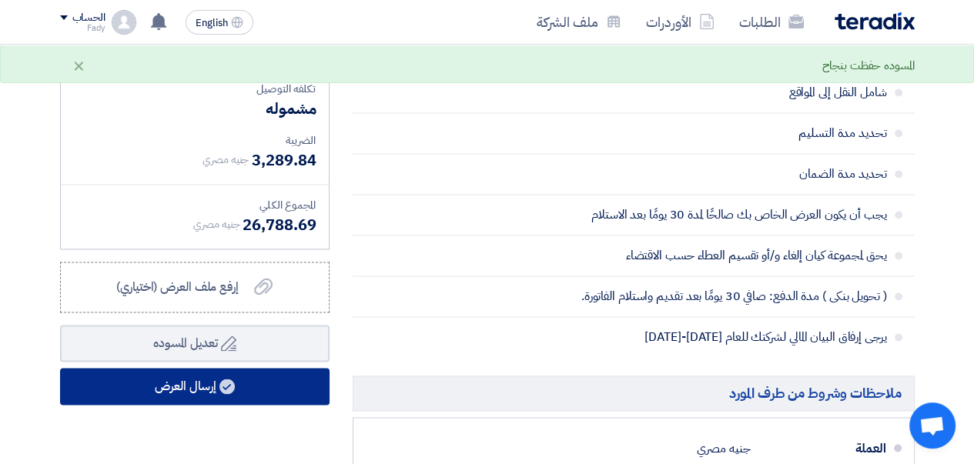
click at [170, 396] on button "إرسال العرض" at bounding box center [195, 386] width 270 height 37
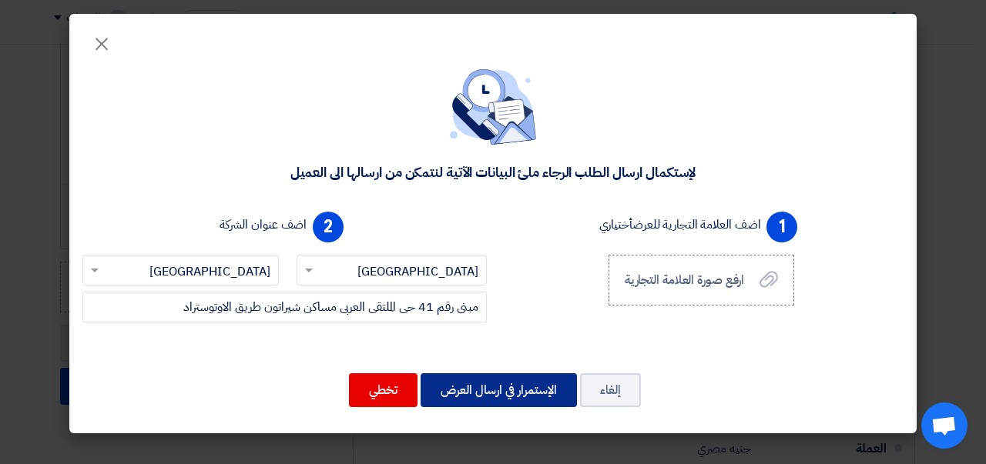
click at [479, 397] on button "الإستمرار في ارسال العرض" at bounding box center [498, 390] width 156 height 34
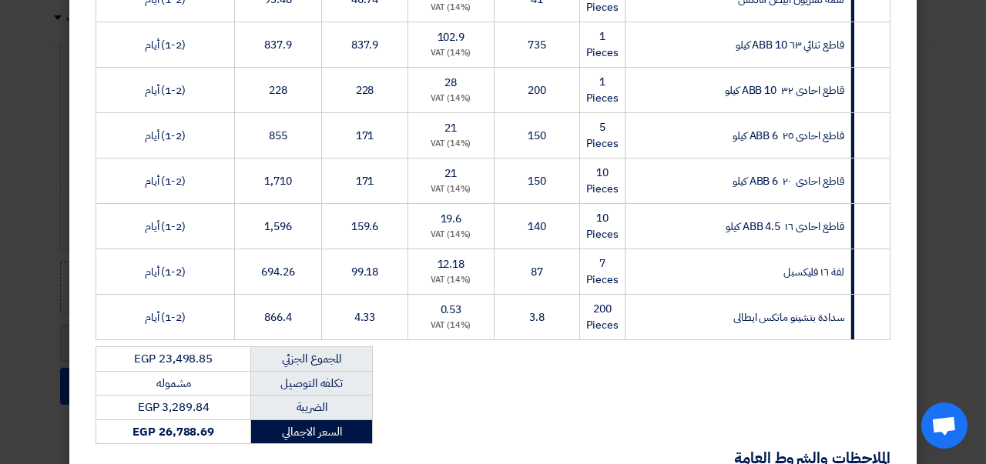
scroll to position [893, 0]
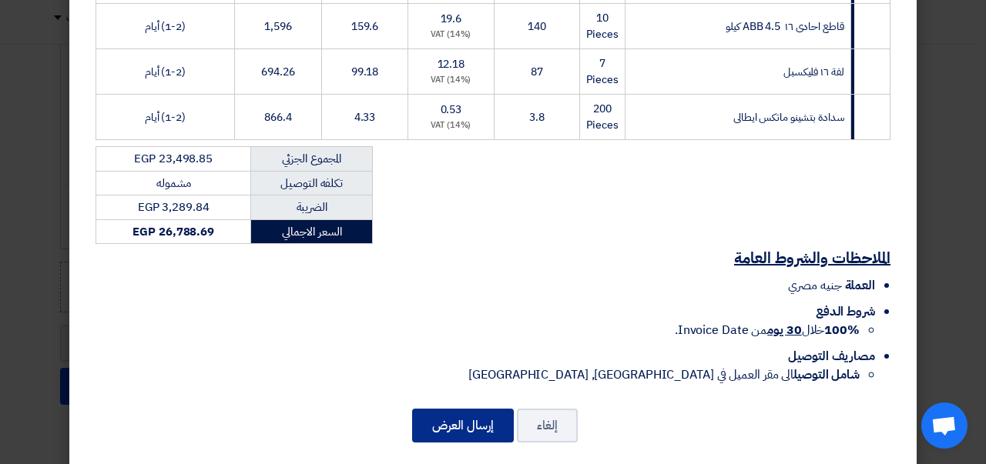
click at [467, 410] on button "إرسال العرض" at bounding box center [463, 426] width 102 height 34
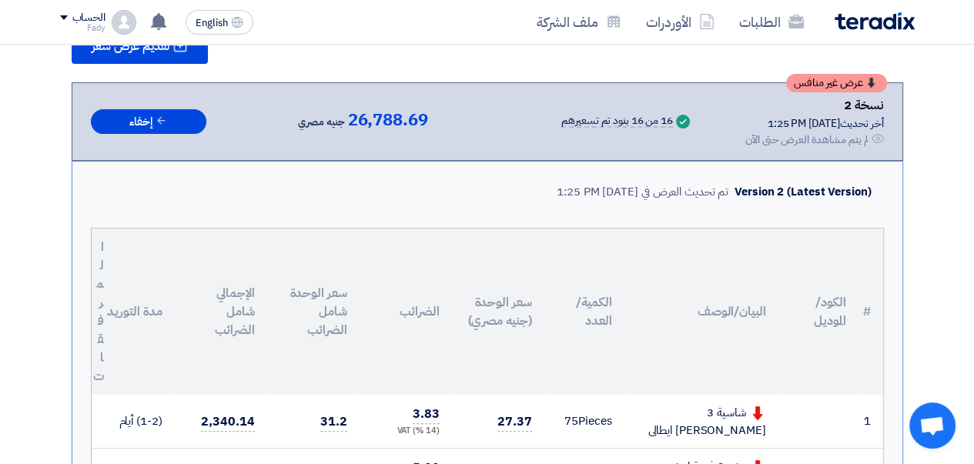
scroll to position [1895, 0]
